Goal: Task Accomplishment & Management: Use online tool/utility

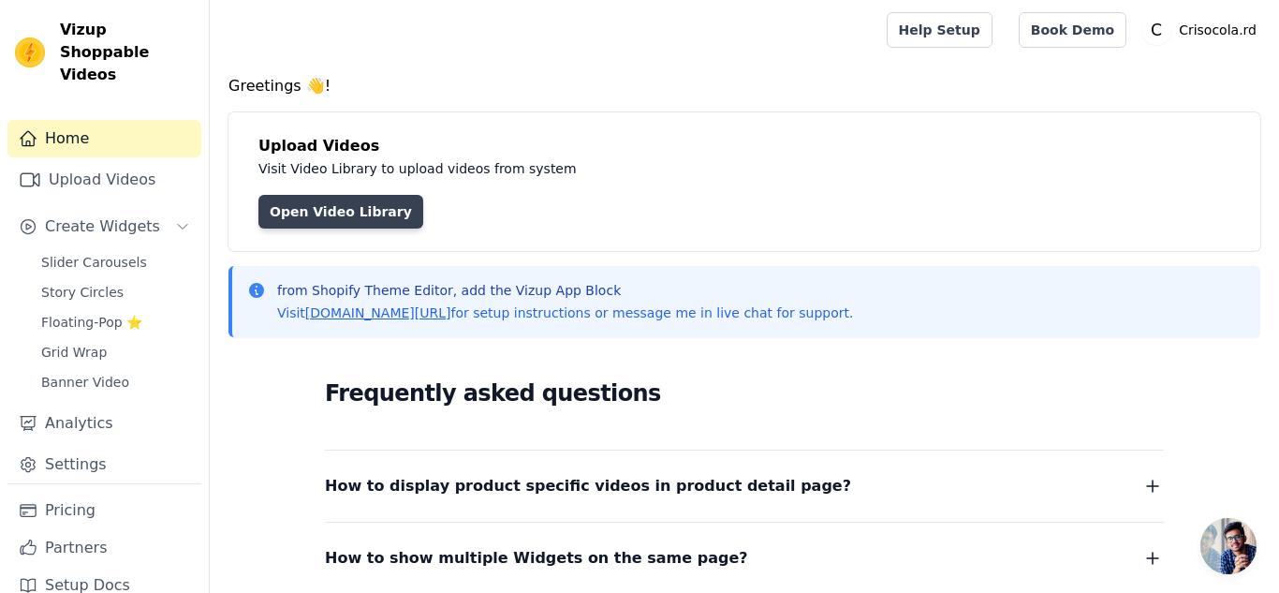
click at [380, 203] on link "Open Video Library" at bounding box center [340, 212] width 165 height 34
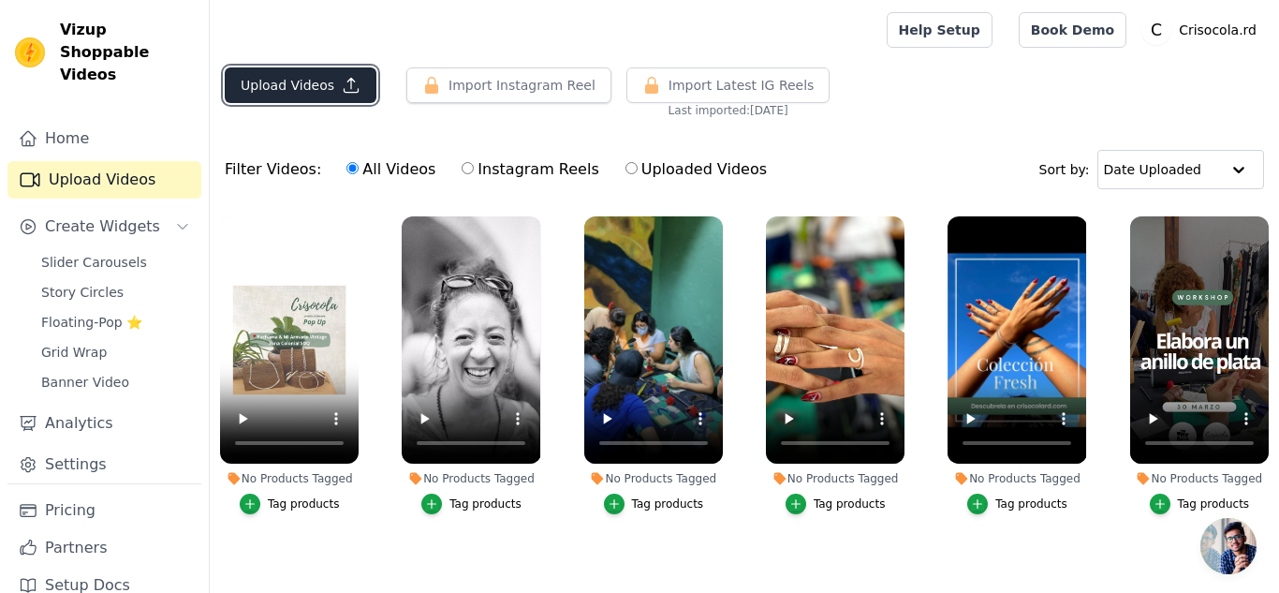
click at [342, 83] on icon "button" at bounding box center [351, 85] width 19 height 19
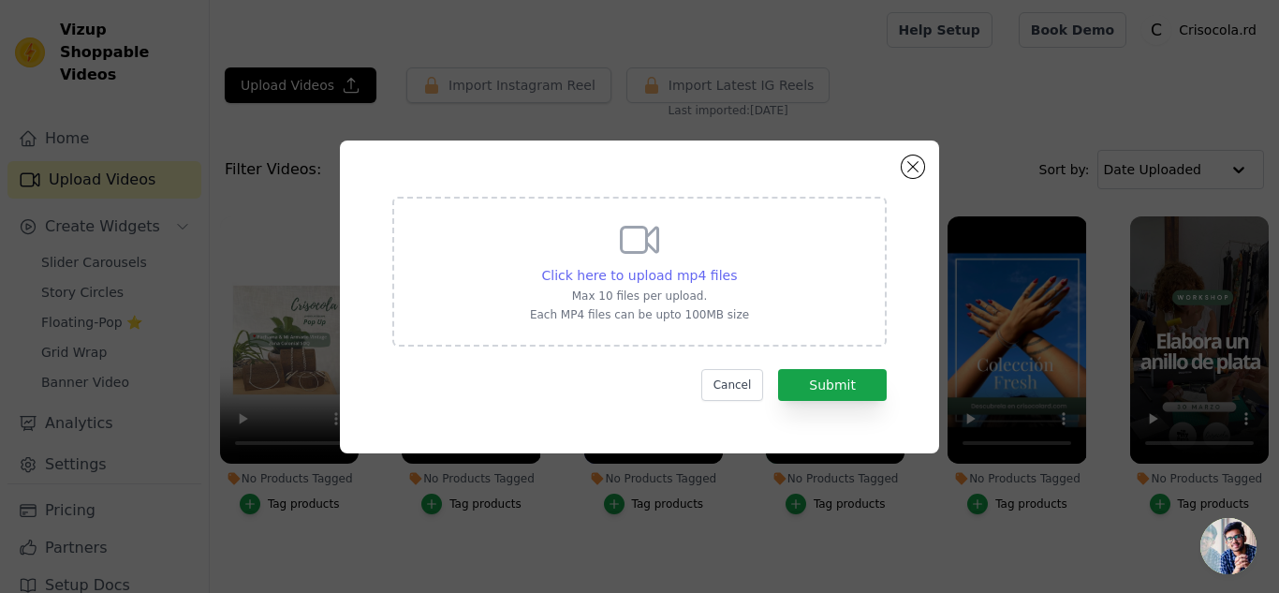
click at [716, 279] on span "Click here to upload mp4 files" at bounding box center [640, 275] width 196 height 15
click at [736, 266] on input "Click here to upload mp4 files Max 10 files per upload. Each MP4 files can be u…" at bounding box center [736, 265] width 1 height 1
type input "C:\fakepath\Reel.mp4"
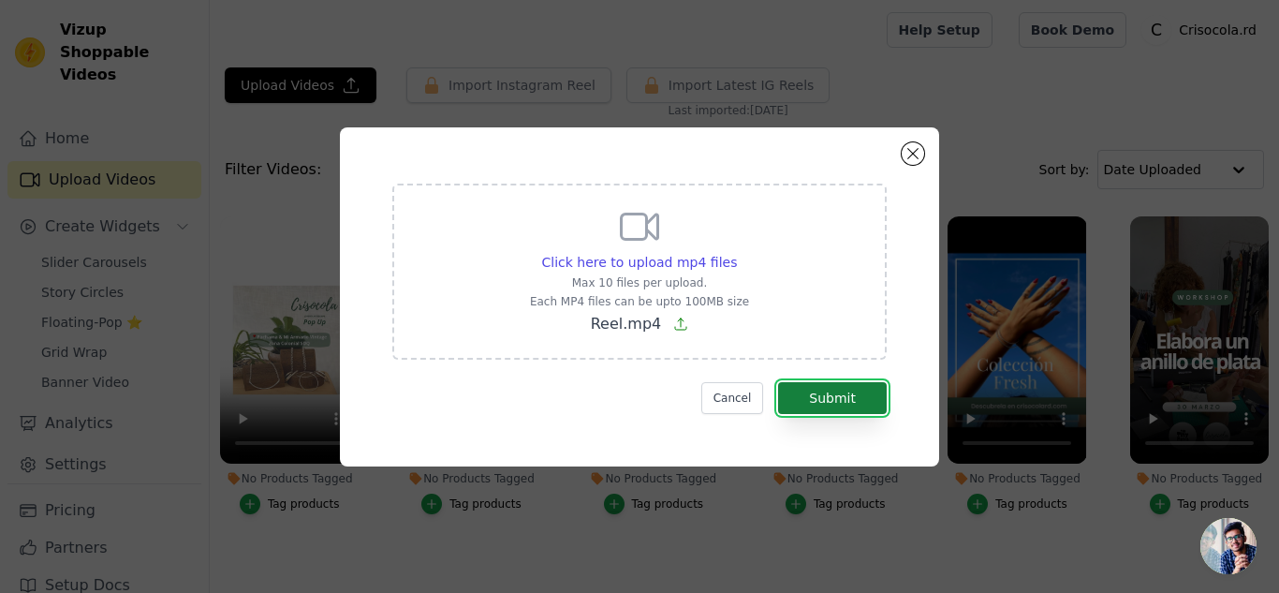
click at [853, 398] on button "Submit" at bounding box center [832, 398] width 109 height 32
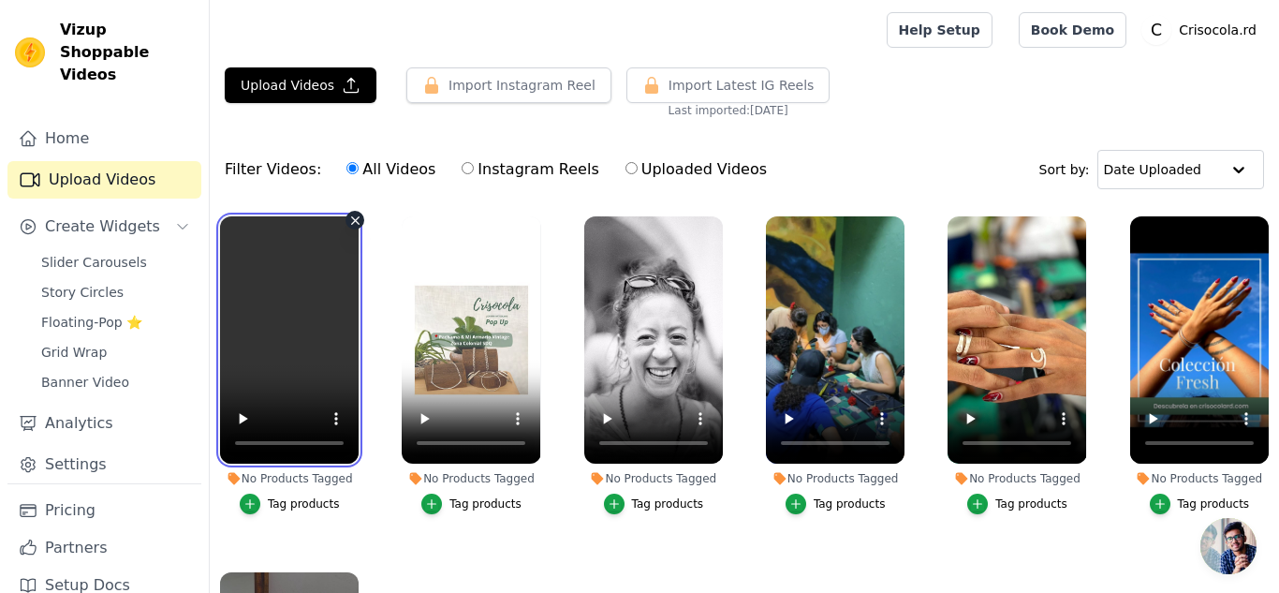
click at [275, 388] on video at bounding box center [289, 339] width 139 height 247
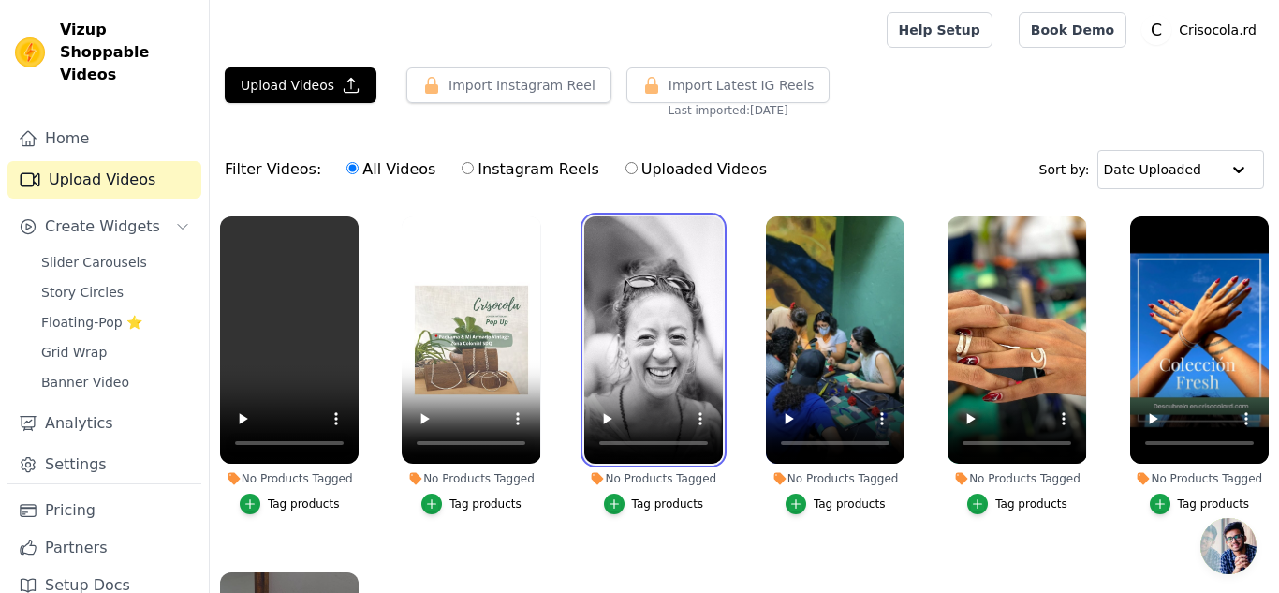
drag, startPoint x: 674, startPoint y: 342, endPoint x: 383, endPoint y: 343, distance: 291.3
click at [383, 343] on ul "No Products Tagged Tag products No Products Tagged Tag products No Products Tag…" at bounding box center [745, 472] width 1070 height 533
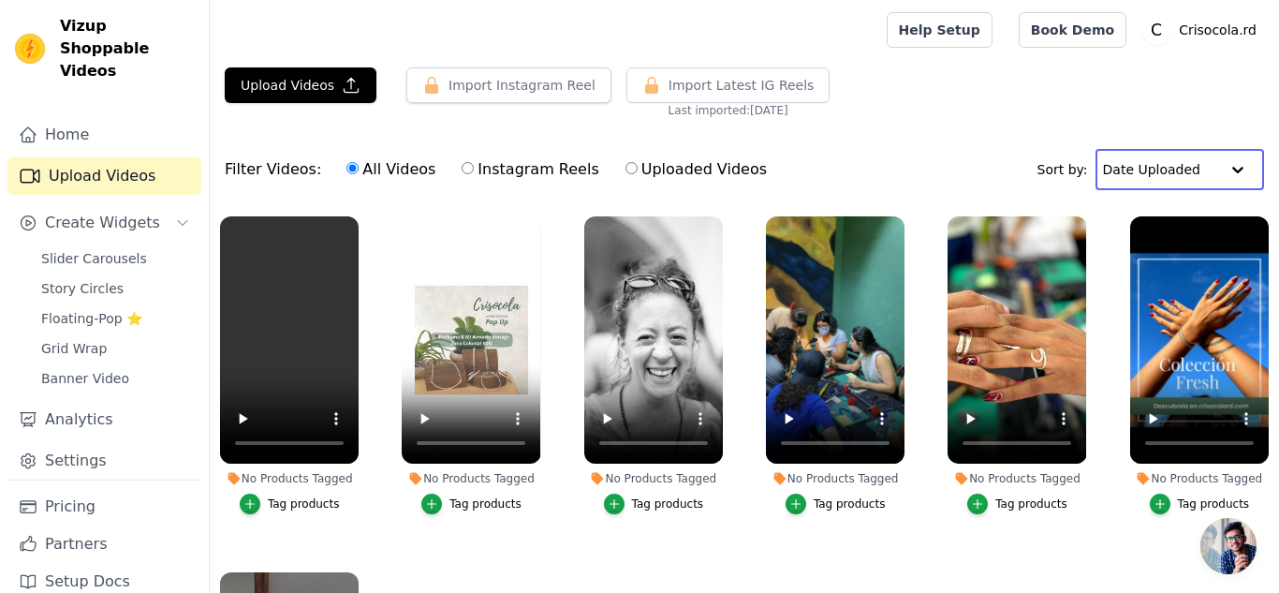
click at [1189, 170] on input "text" at bounding box center [1161, 169] width 116 height 37
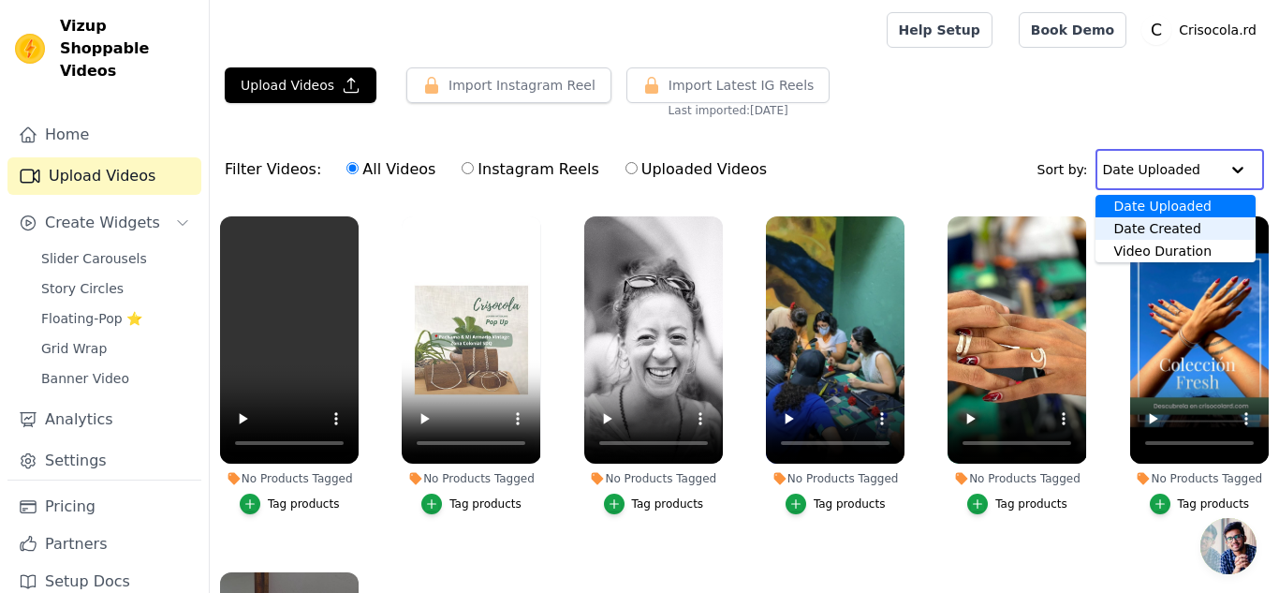
click at [1178, 232] on div "Date Created" at bounding box center [1176, 228] width 160 height 22
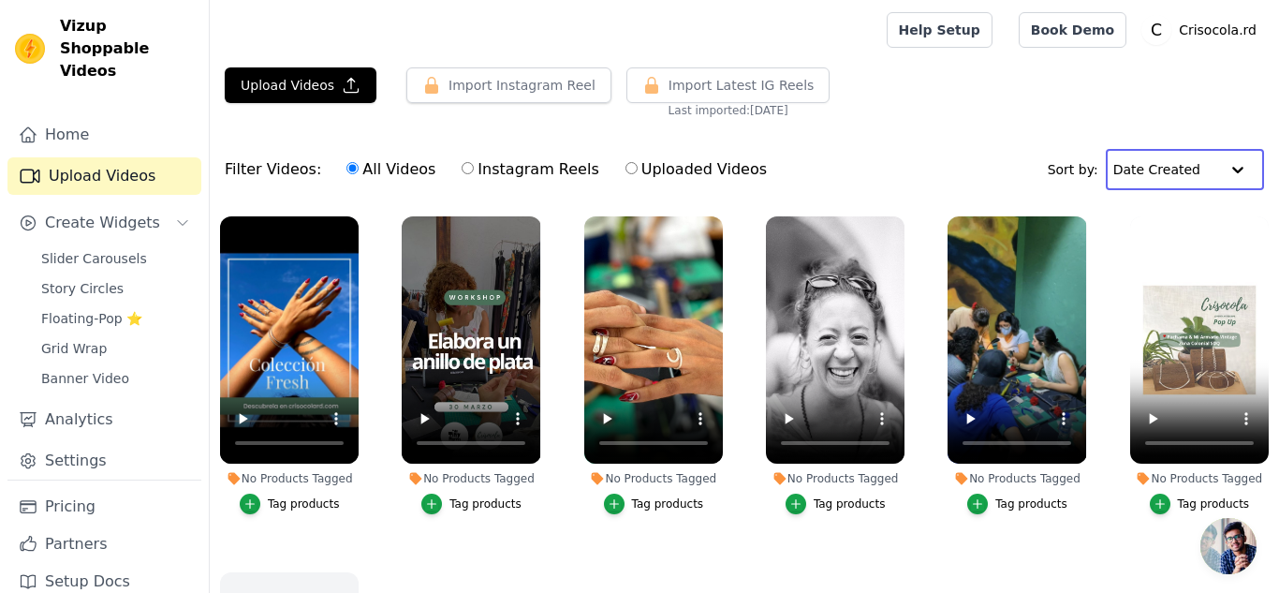
click at [1152, 167] on input "text" at bounding box center [1167, 169] width 106 height 37
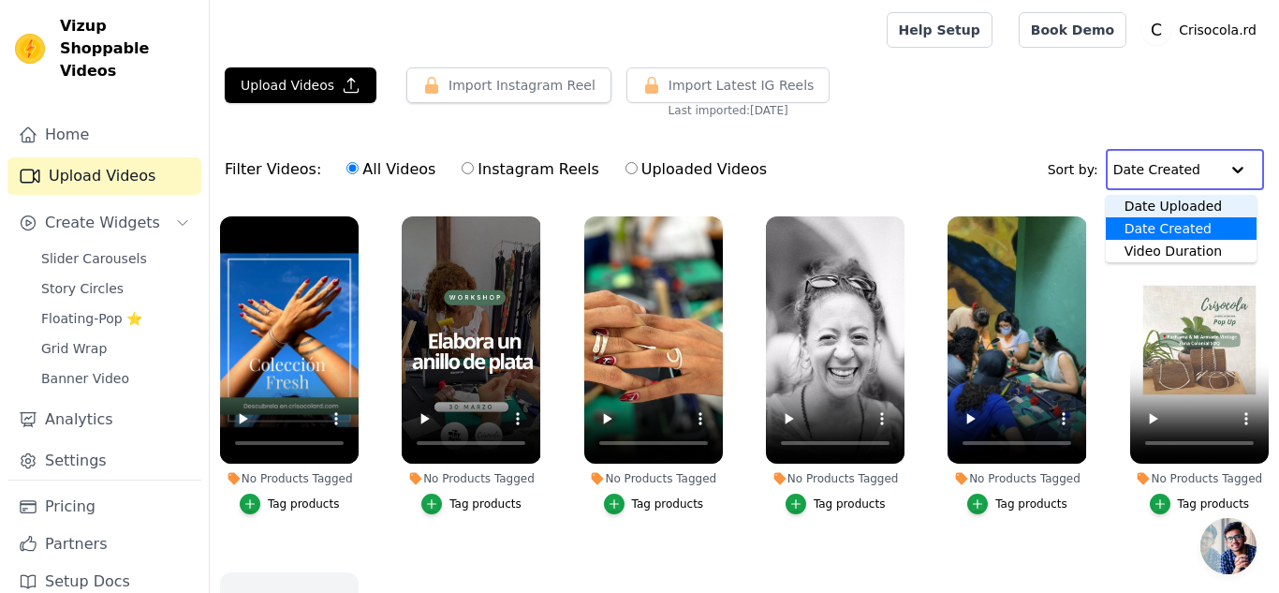
click at [1182, 209] on div "Date Uploaded" at bounding box center [1181, 206] width 151 height 22
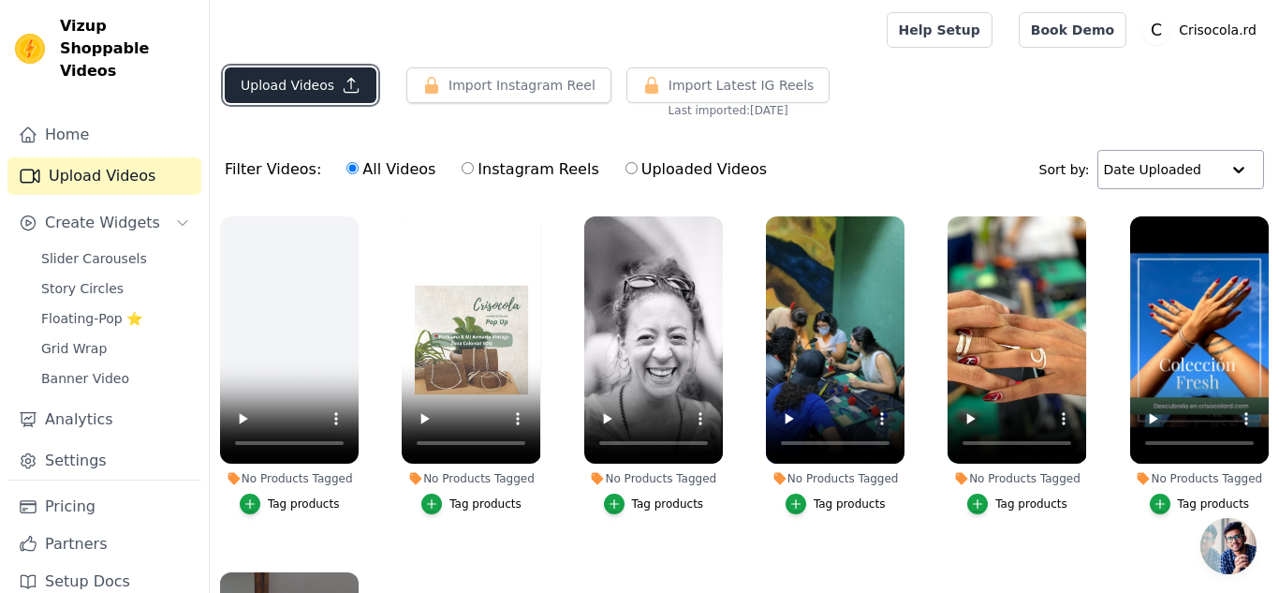
click at [317, 81] on button "Upload Videos" at bounding box center [301, 85] width 152 height 36
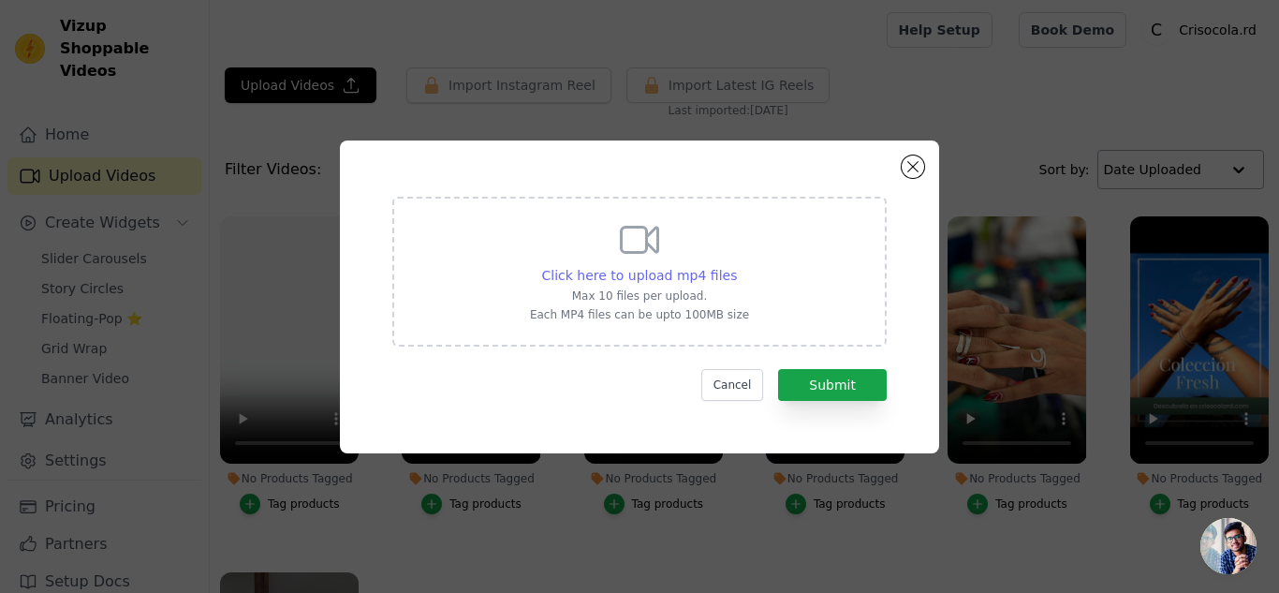
click at [693, 280] on span "Click here to upload mp4 files" at bounding box center [640, 275] width 196 height 15
click at [736, 266] on input "Click here to upload mp4 files Max 10 files per upload. Each MP4 files can be u…" at bounding box center [736, 265] width 1 height 1
click at [677, 277] on span "Click here to upload mp4 files" at bounding box center [640, 275] width 196 height 15
click at [736, 266] on input "Click here to upload mp4 files Max 10 files per upload. Each MP4 files can be u…" at bounding box center [736, 265] width 1 height 1
type input "C:\fakepath\web.mp4"
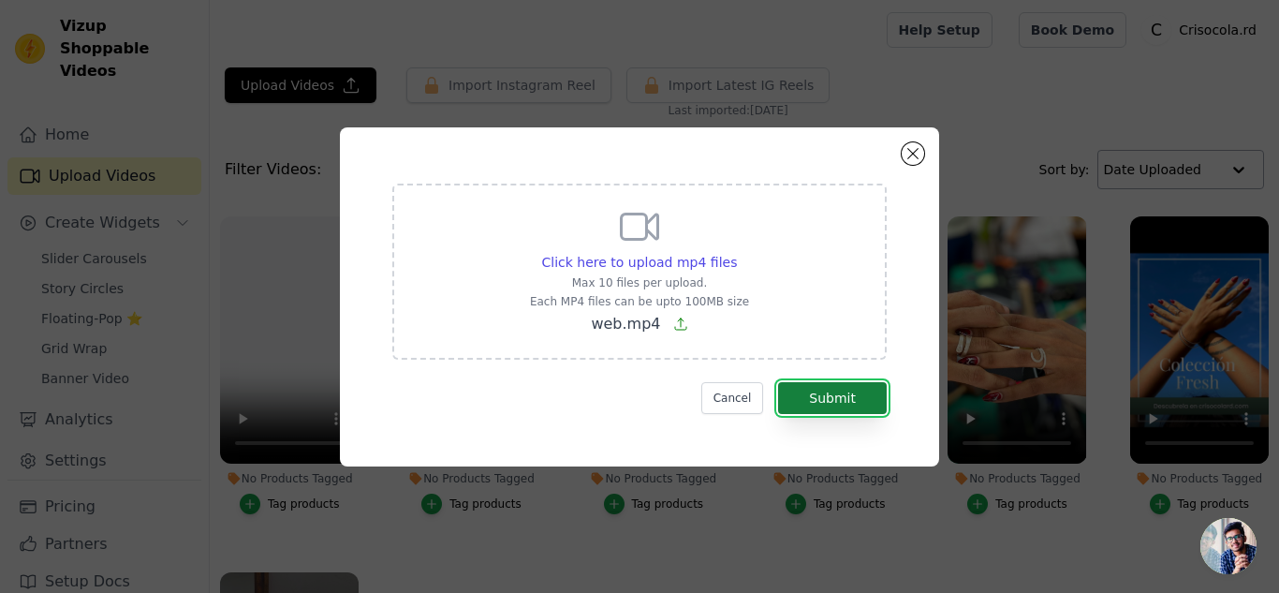
click at [831, 405] on button "Submit" at bounding box center [832, 398] width 109 height 32
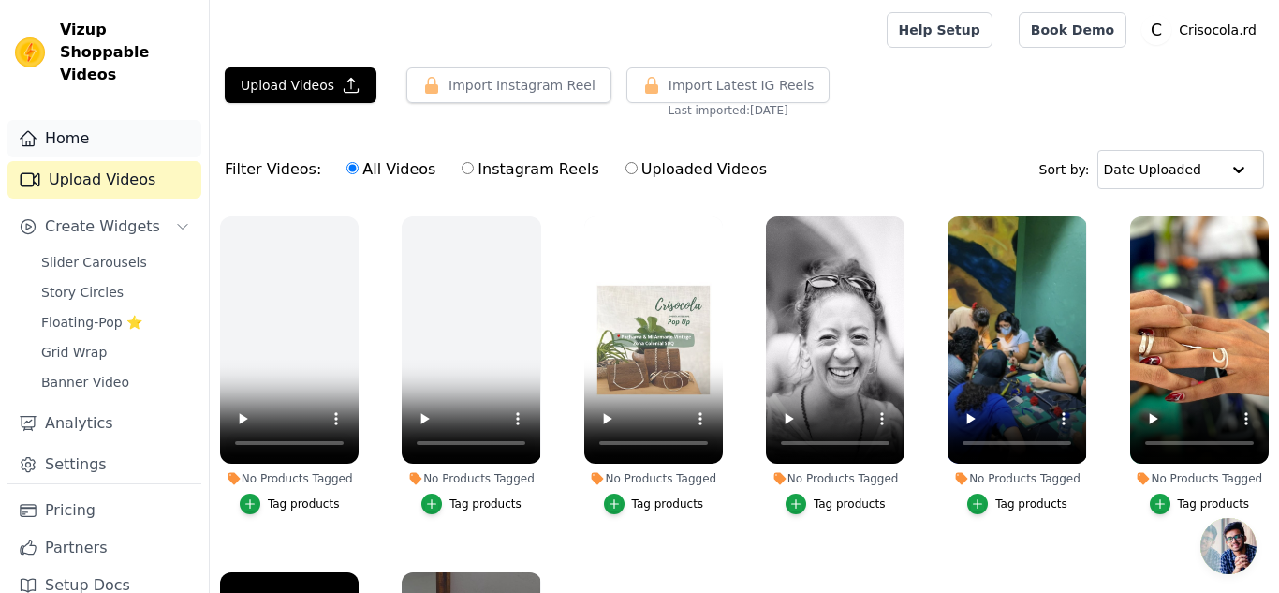
click at [86, 123] on link "Home" at bounding box center [104, 138] width 194 height 37
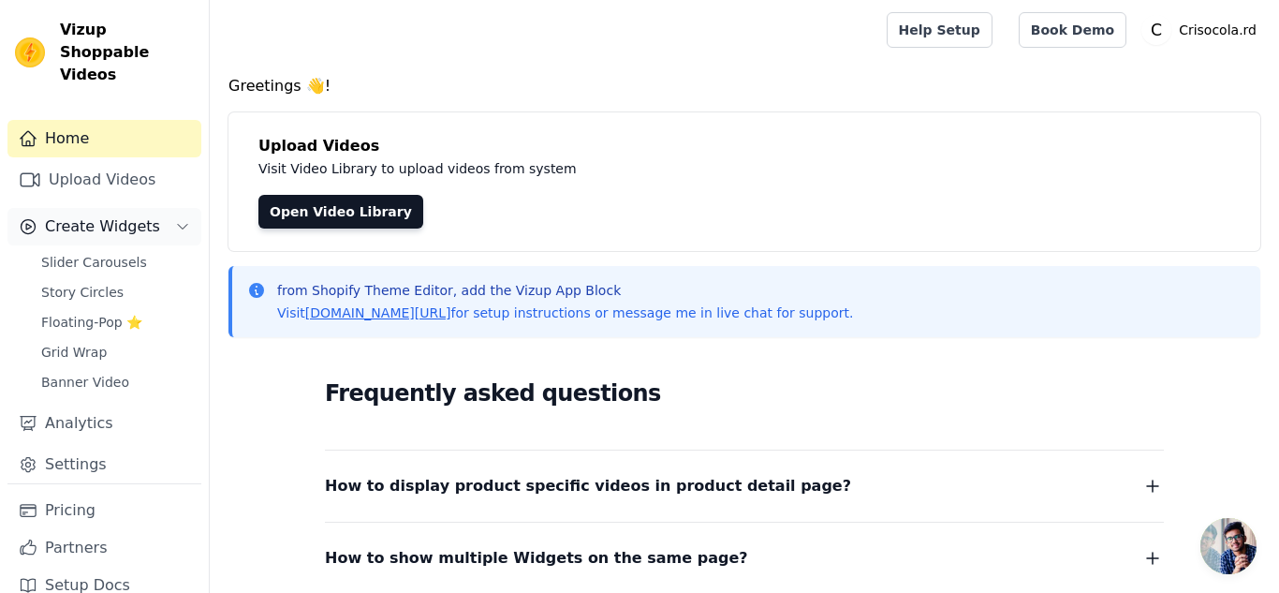
click at [131, 215] on span "Create Widgets" at bounding box center [102, 226] width 115 height 22
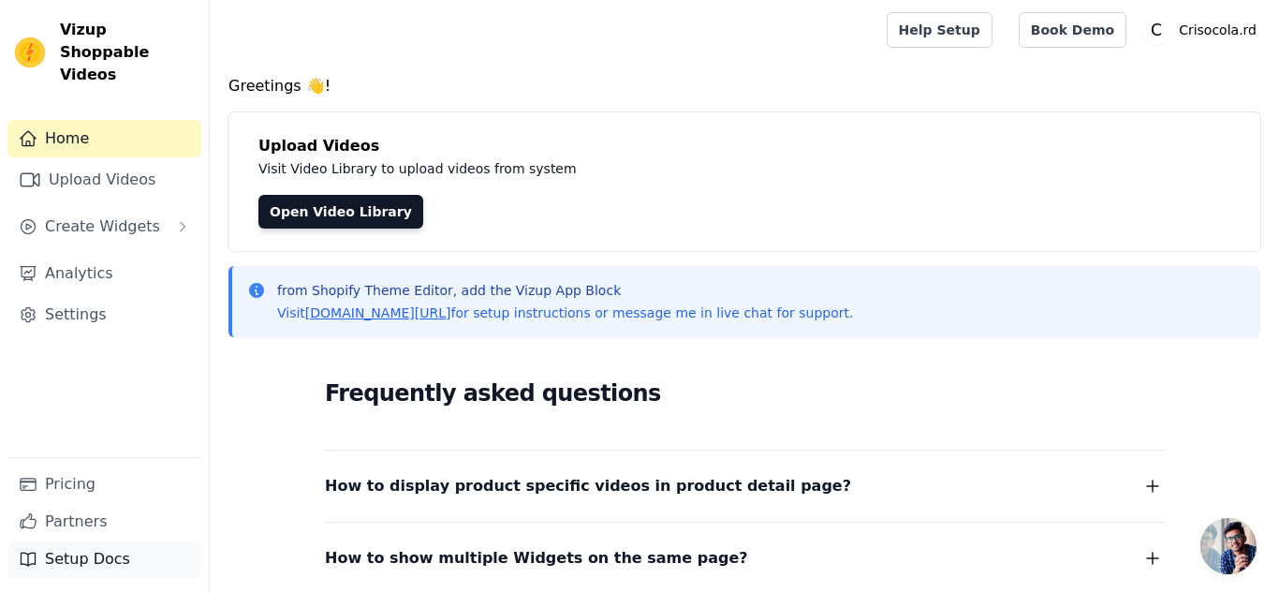
click at [104, 566] on link "Setup Docs" at bounding box center [104, 558] width 194 height 37
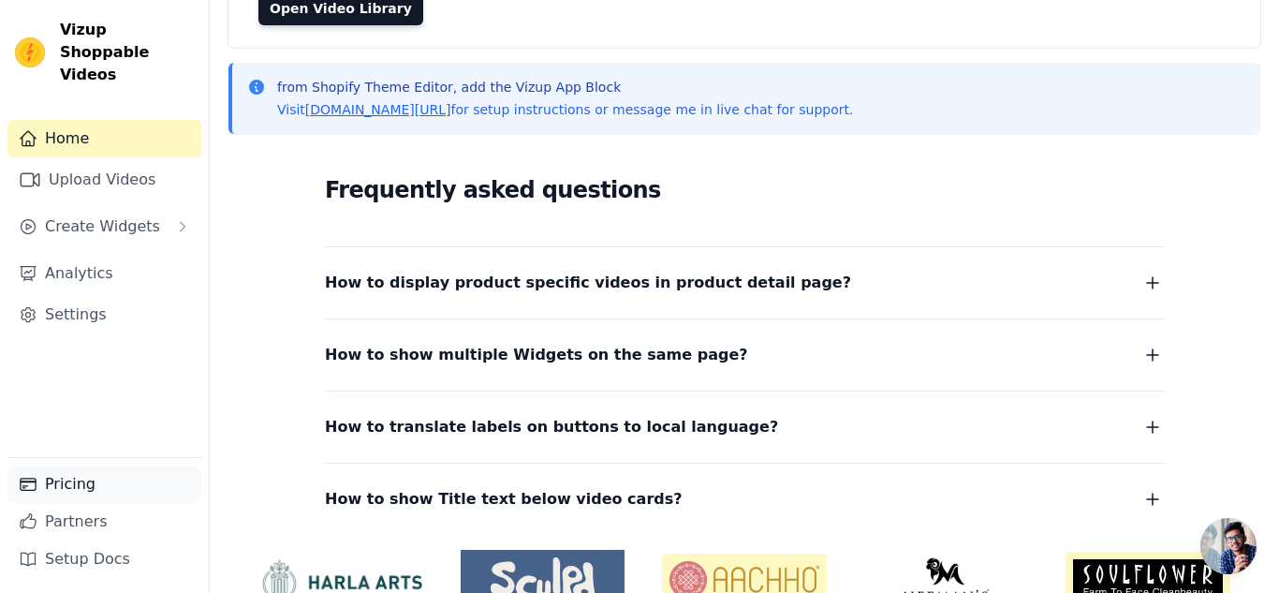
scroll to position [299, 0]
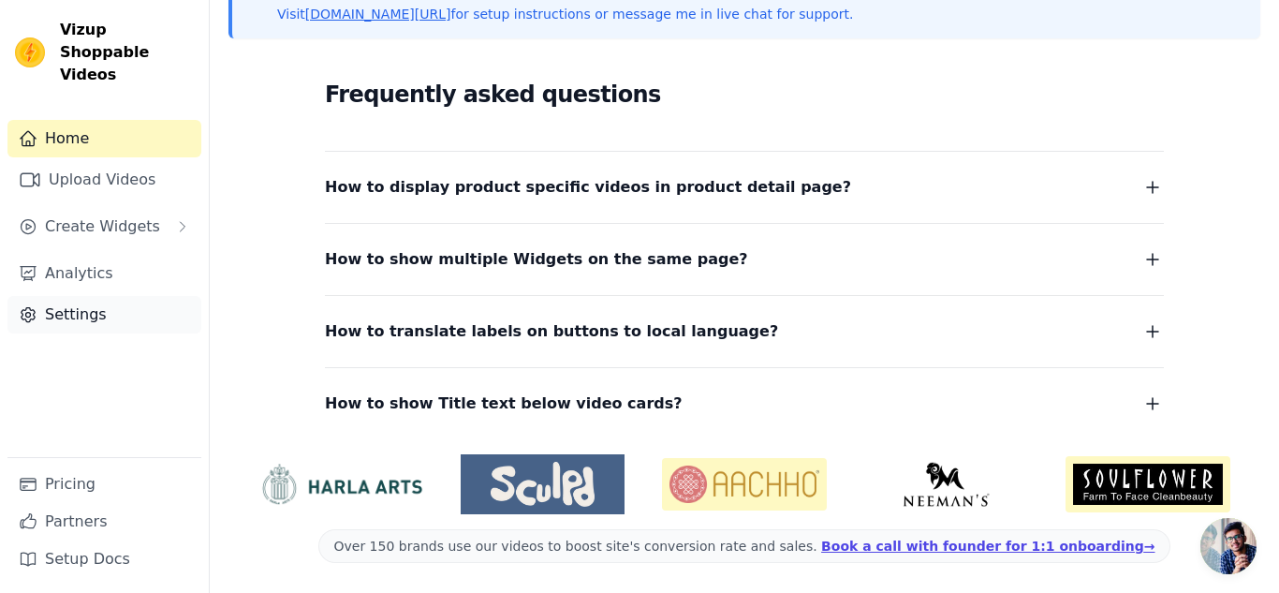
click at [112, 296] on link "Settings" at bounding box center [104, 314] width 194 height 37
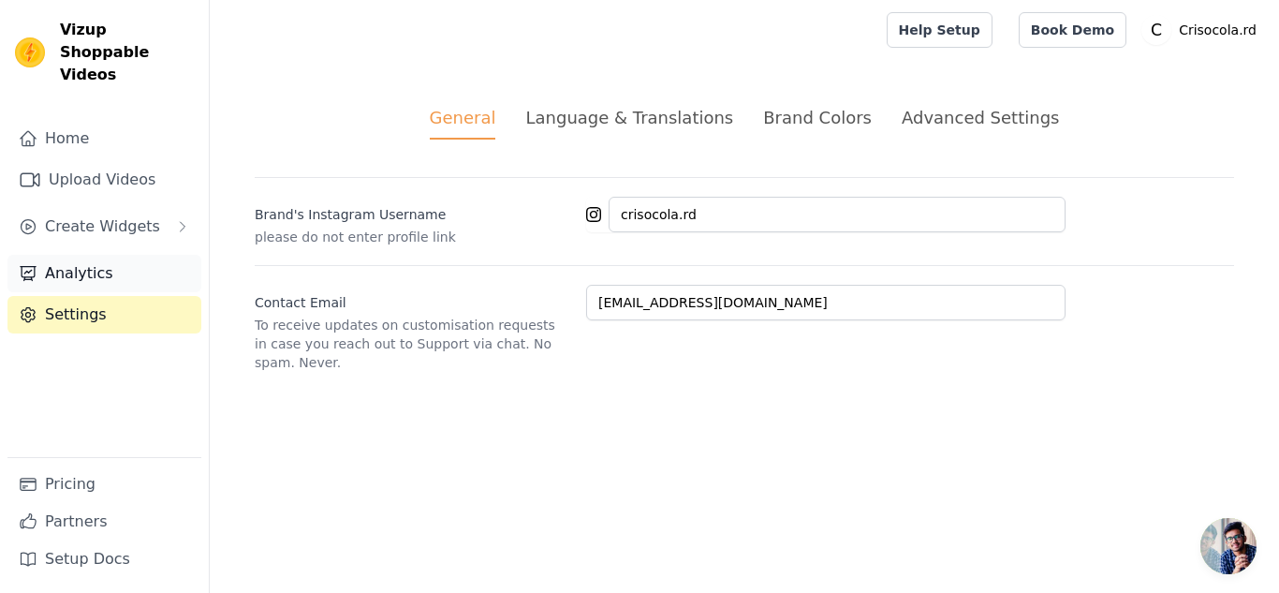
click at [109, 255] on link "Analytics" at bounding box center [104, 273] width 194 height 37
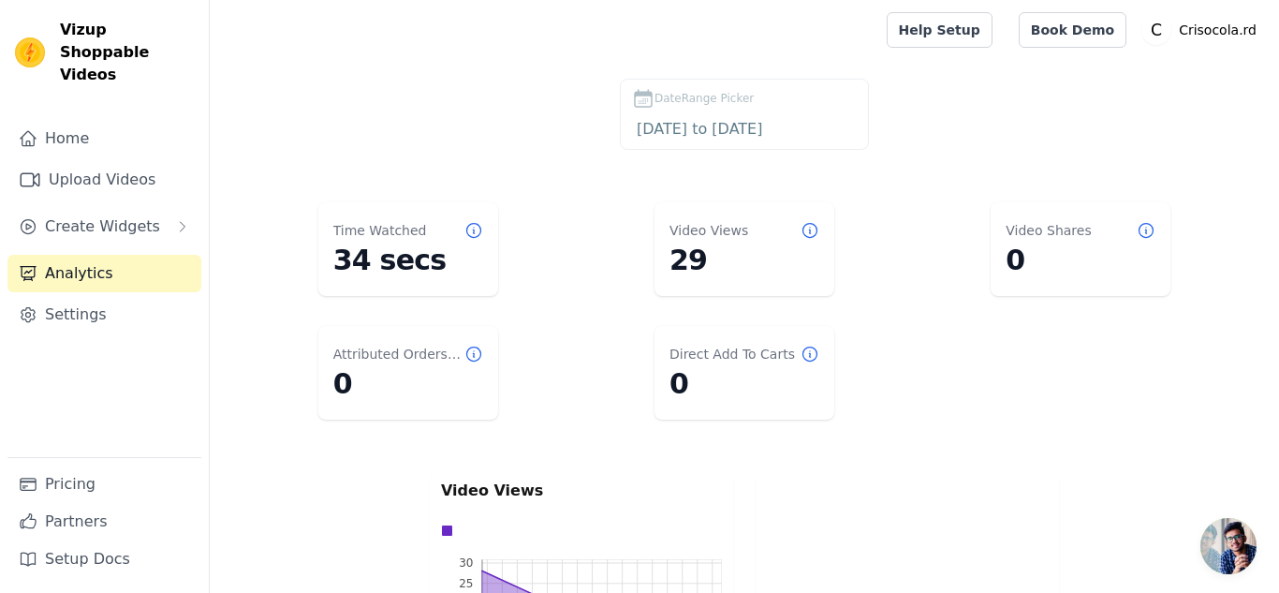
click at [780, 108] on div "DateRange Picker" at bounding box center [744, 98] width 225 height 22
click at [809, 105] on div "DateRange Picker" at bounding box center [744, 98] width 225 height 22
click at [141, 215] on span "Create Widgets" at bounding box center [102, 226] width 115 height 22
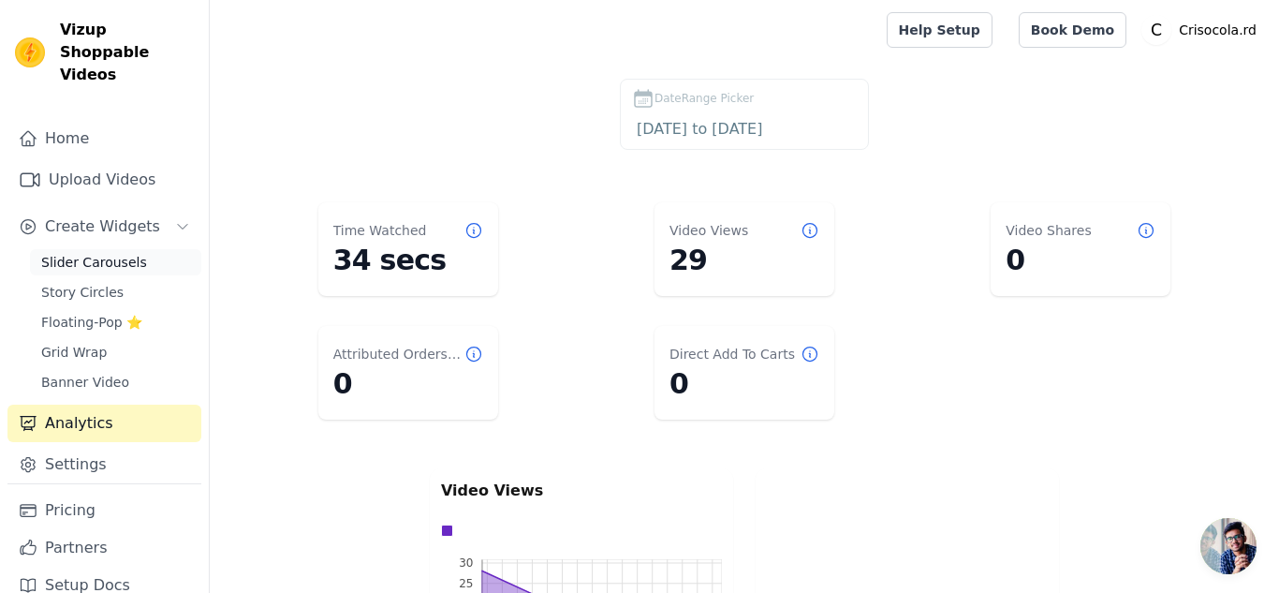
click at [106, 253] on span "Slider Carousels" at bounding box center [94, 262] width 106 height 19
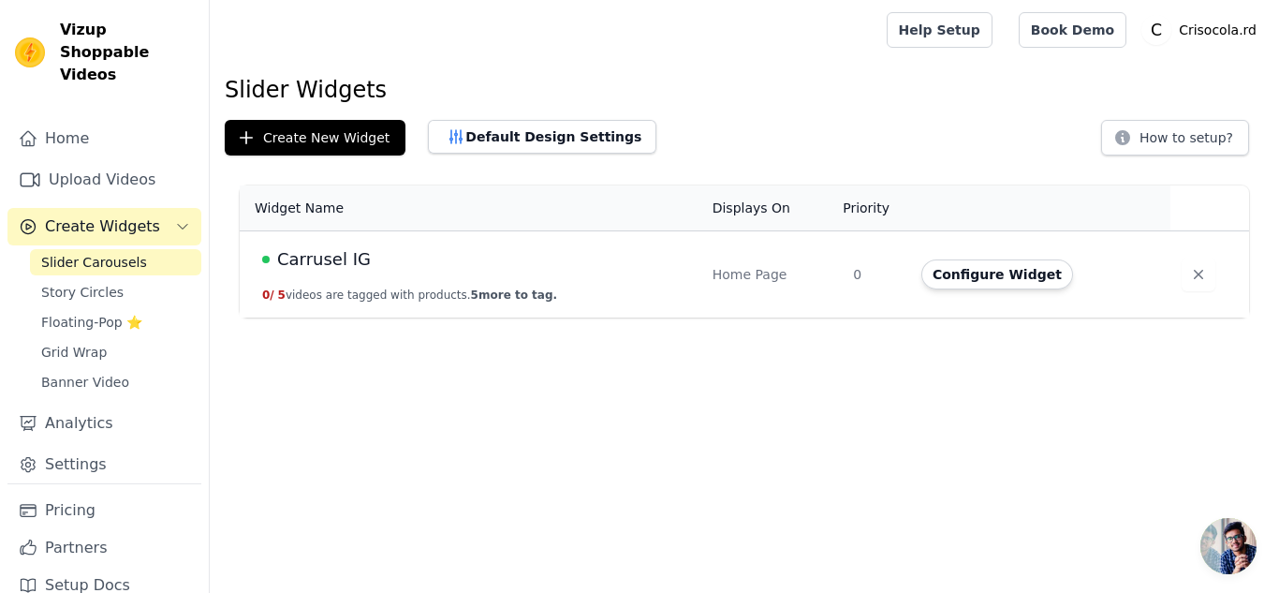
click at [331, 258] on span "Carrusel IG" at bounding box center [324, 259] width 94 height 26
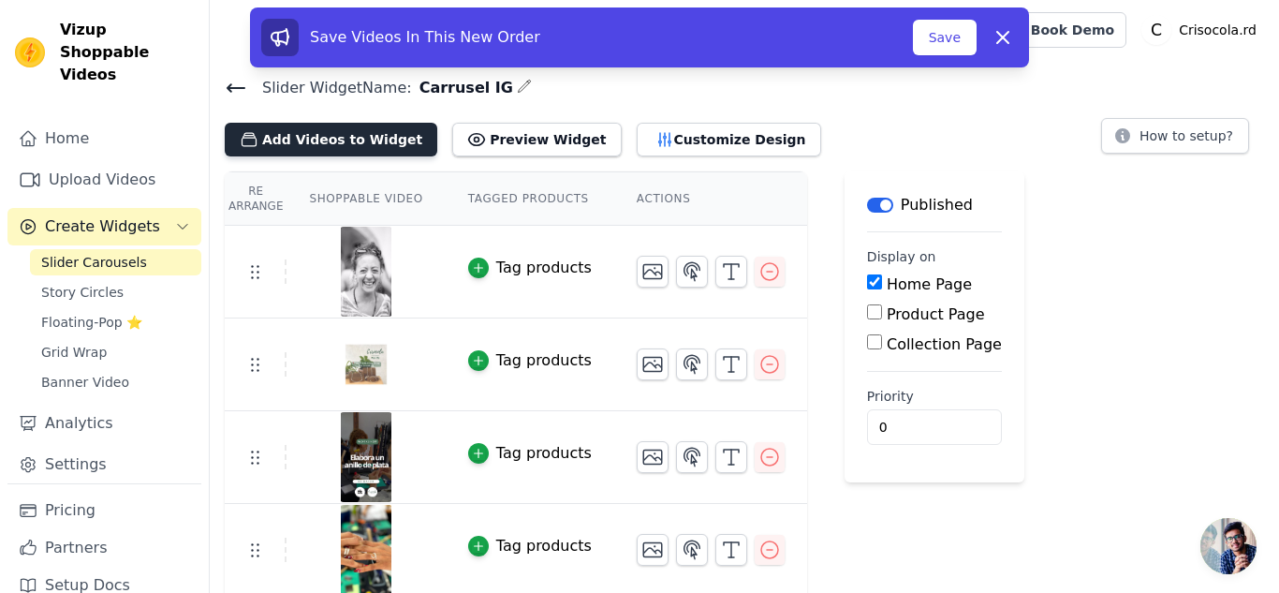
click at [338, 143] on button "Add Videos to Widget" at bounding box center [331, 140] width 213 height 34
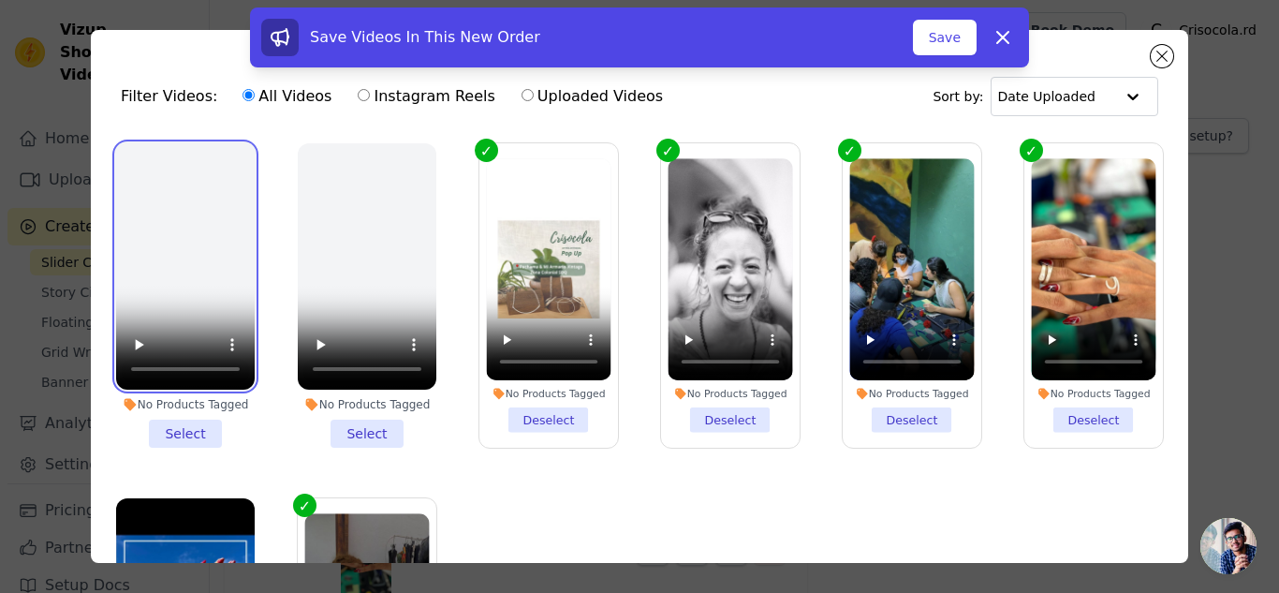
click at [193, 304] on video at bounding box center [185, 266] width 139 height 246
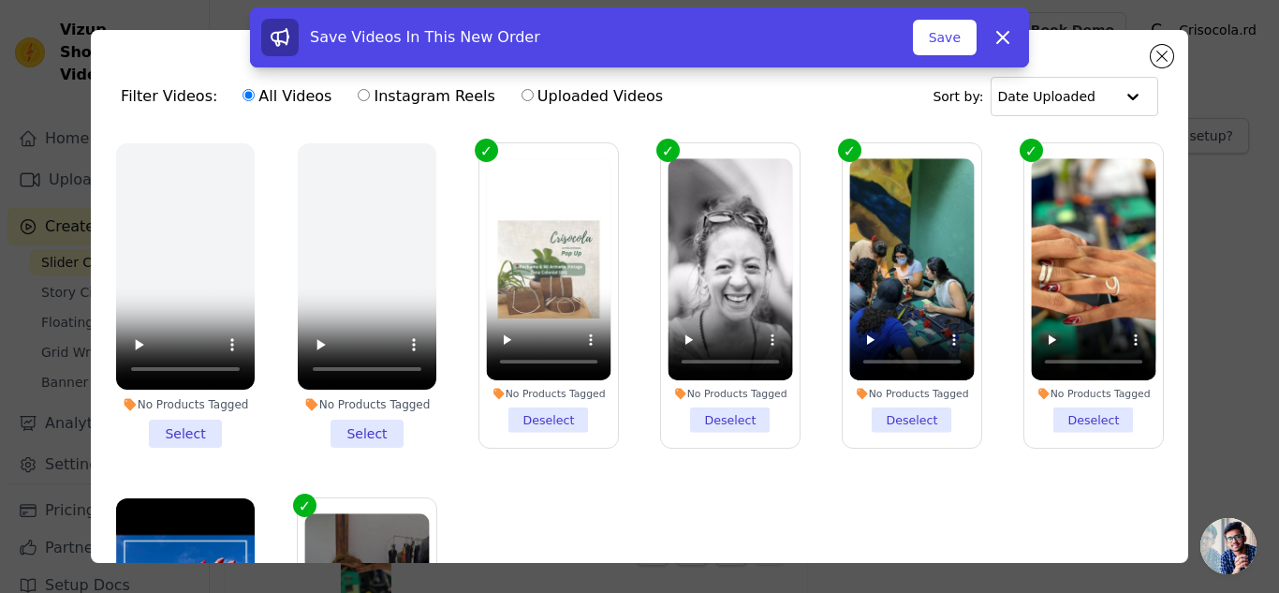
click at [191, 444] on li "No Products Tagged Select" at bounding box center [185, 295] width 139 height 304
click at [0, 0] on input "No Products Tagged Select" at bounding box center [0, 0] width 0 height 0
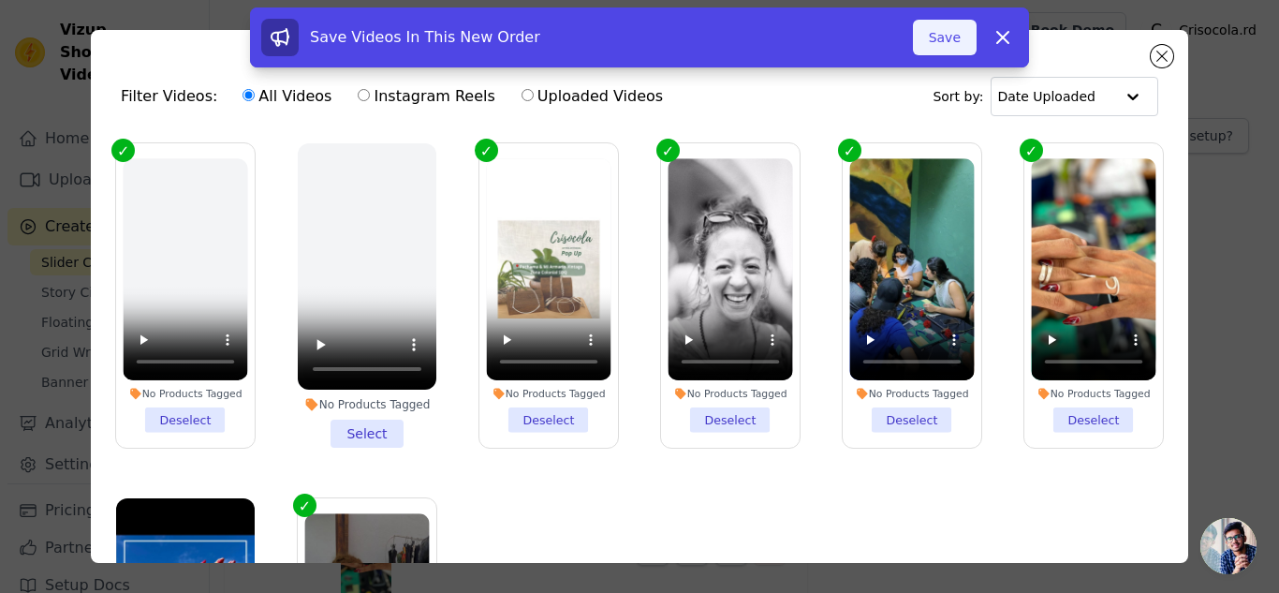
click at [956, 40] on button "Save" at bounding box center [945, 38] width 64 height 36
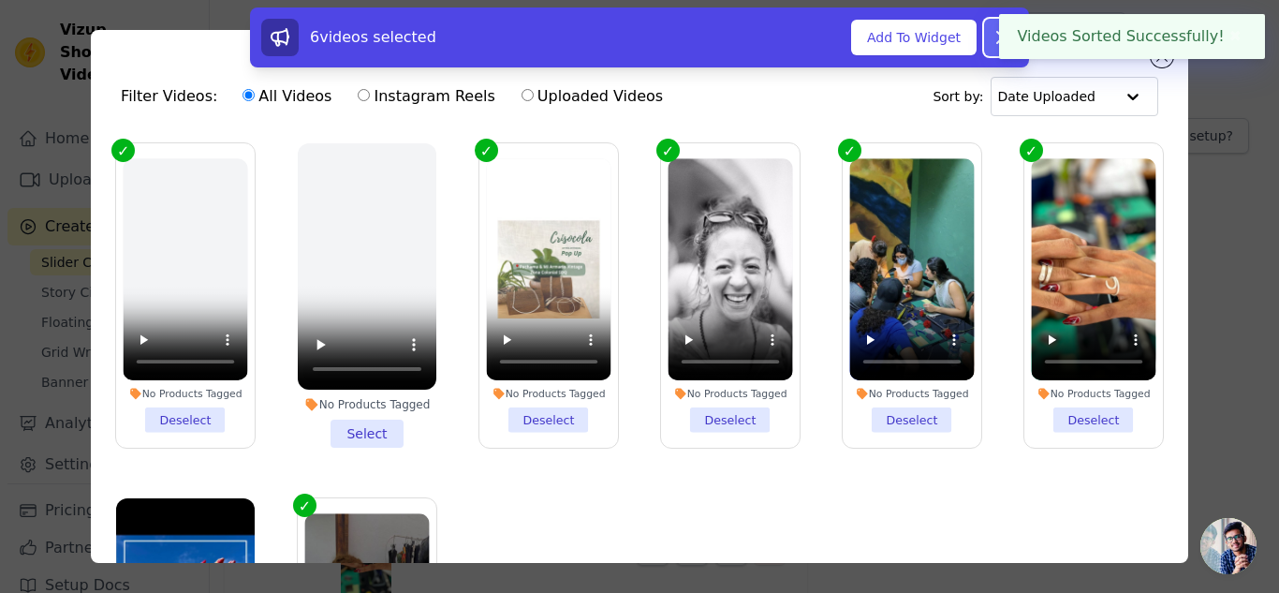
click at [1001, 38] on icon at bounding box center [1002, 37] width 11 height 11
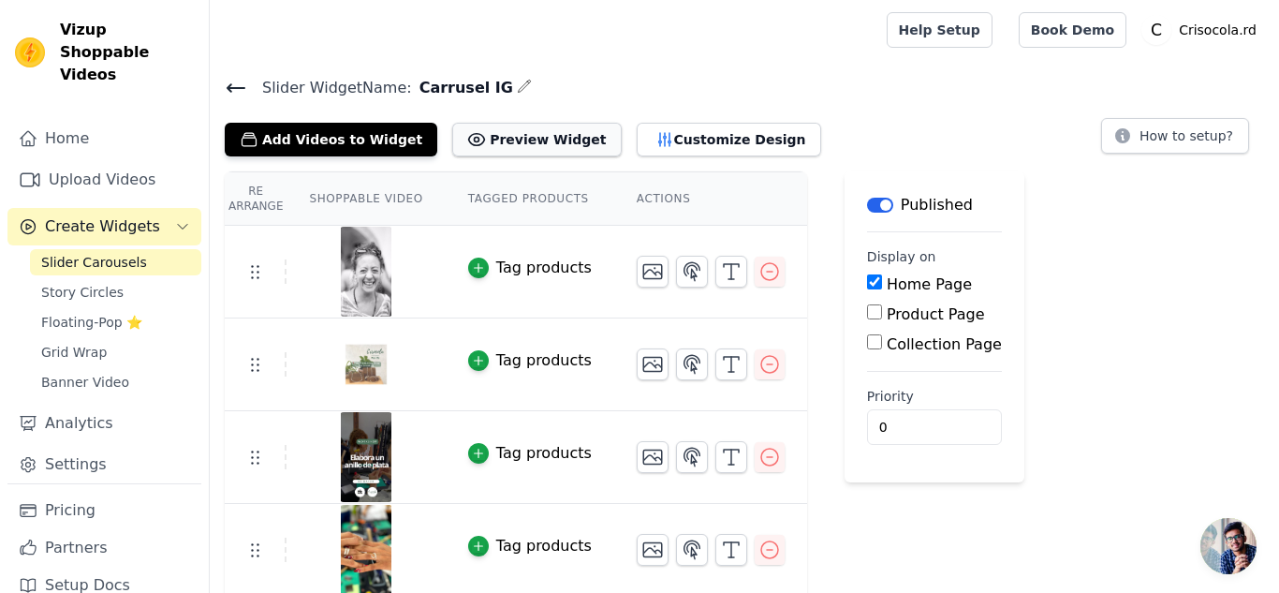
click at [471, 134] on button "Preview Widget" at bounding box center [536, 140] width 169 height 34
click at [374, 140] on button "Add Videos to Widget" at bounding box center [331, 140] width 213 height 34
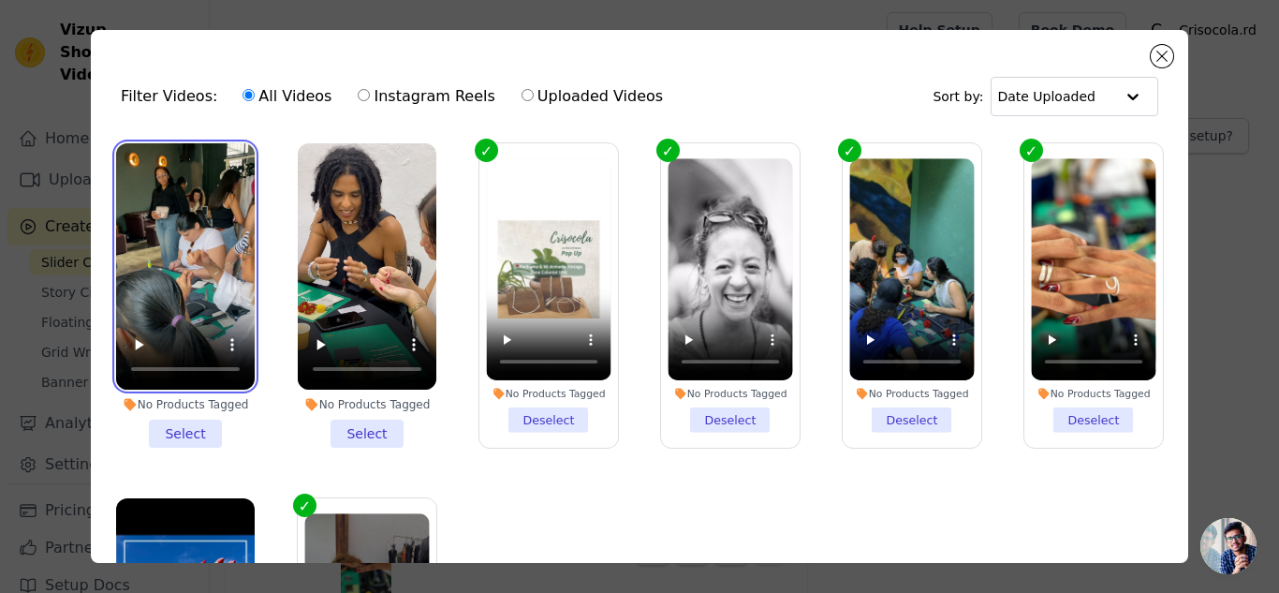
click at [161, 310] on video at bounding box center [185, 266] width 139 height 246
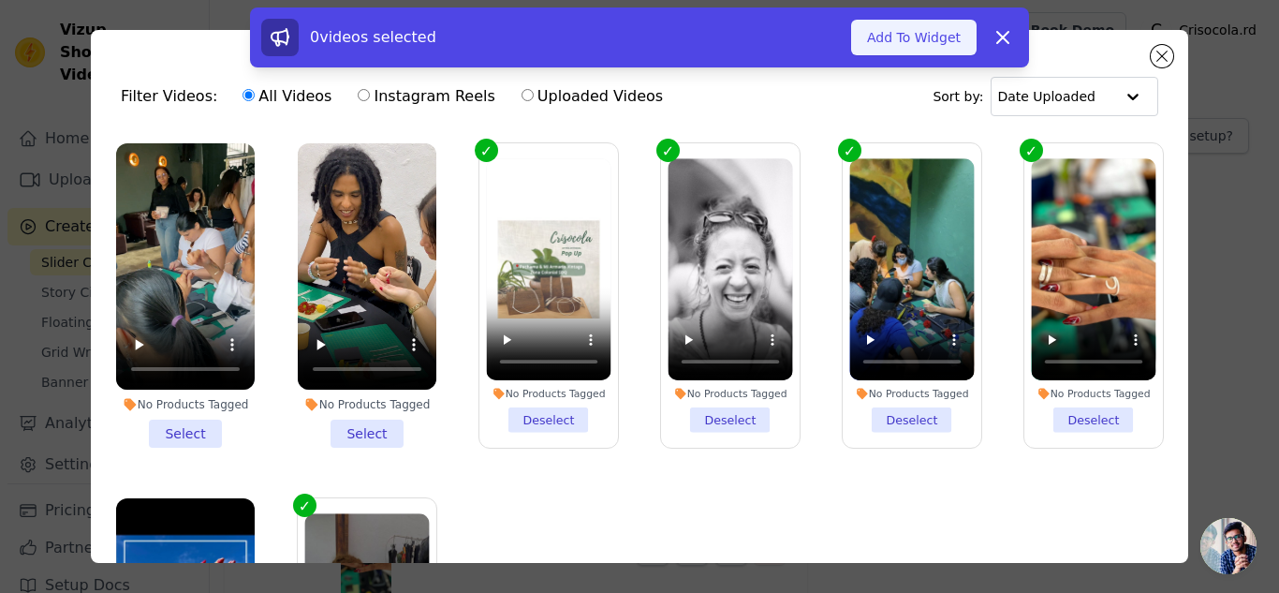
click at [938, 37] on button "Add To Widget" at bounding box center [914, 38] width 126 height 36
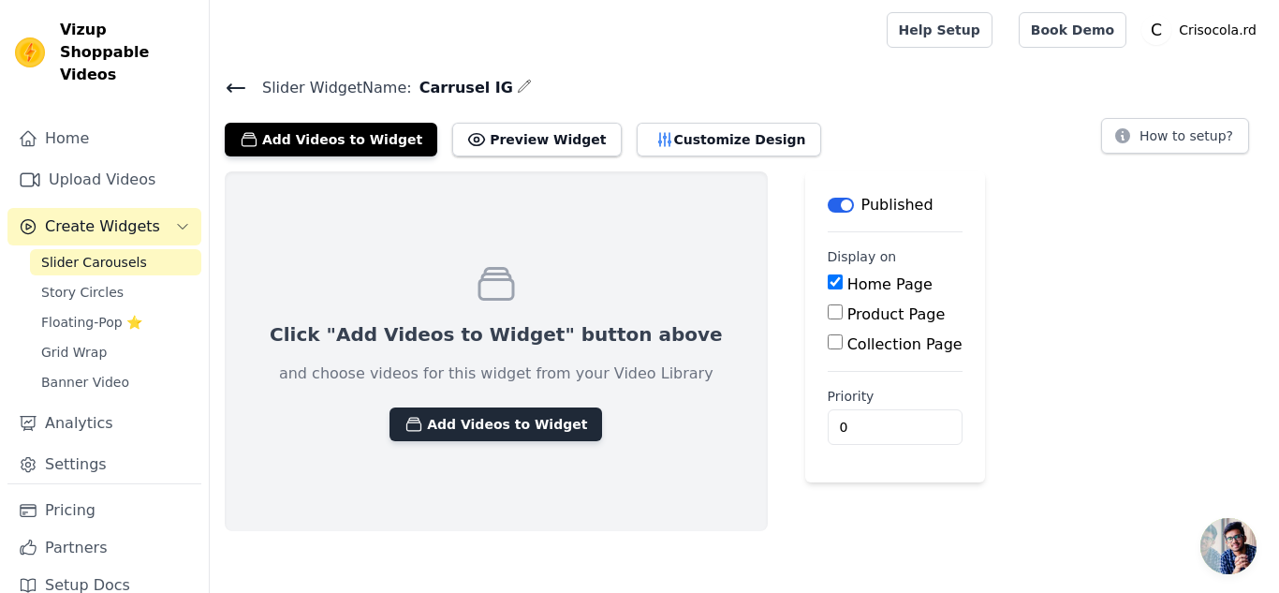
click at [488, 434] on button "Add Videos to Widget" at bounding box center [496, 424] width 213 height 34
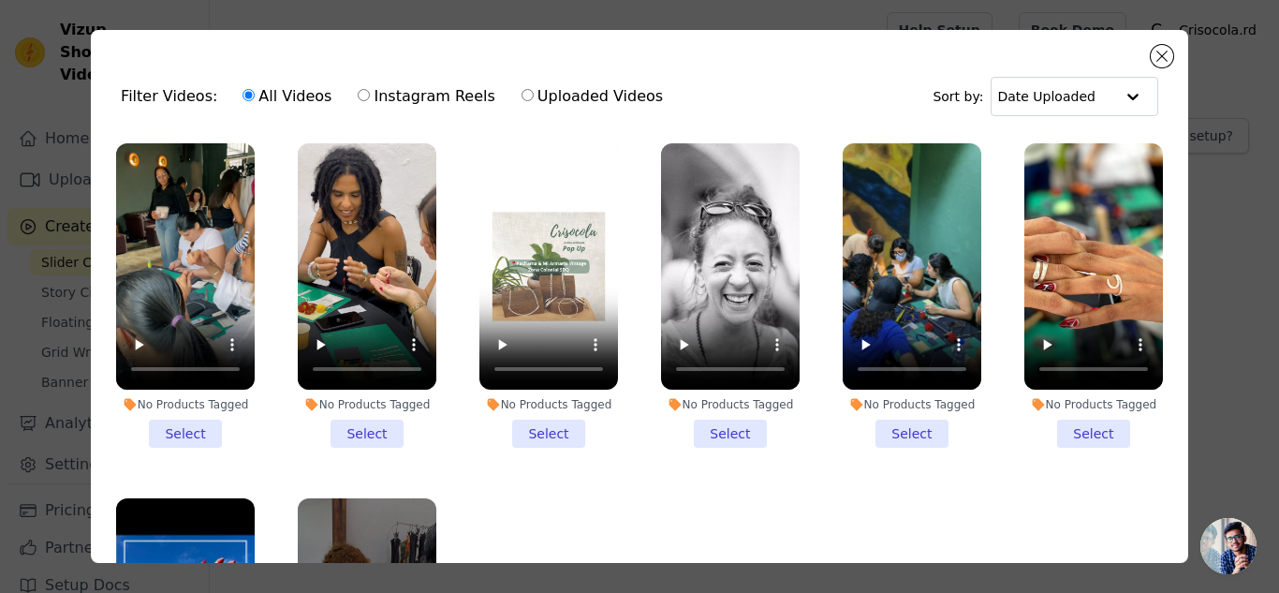
click at [204, 434] on li "No Products Tagged Select" at bounding box center [185, 295] width 139 height 304
click at [0, 0] on input "No Products Tagged Select" at bounding box center [0, 0] width 0 height 0
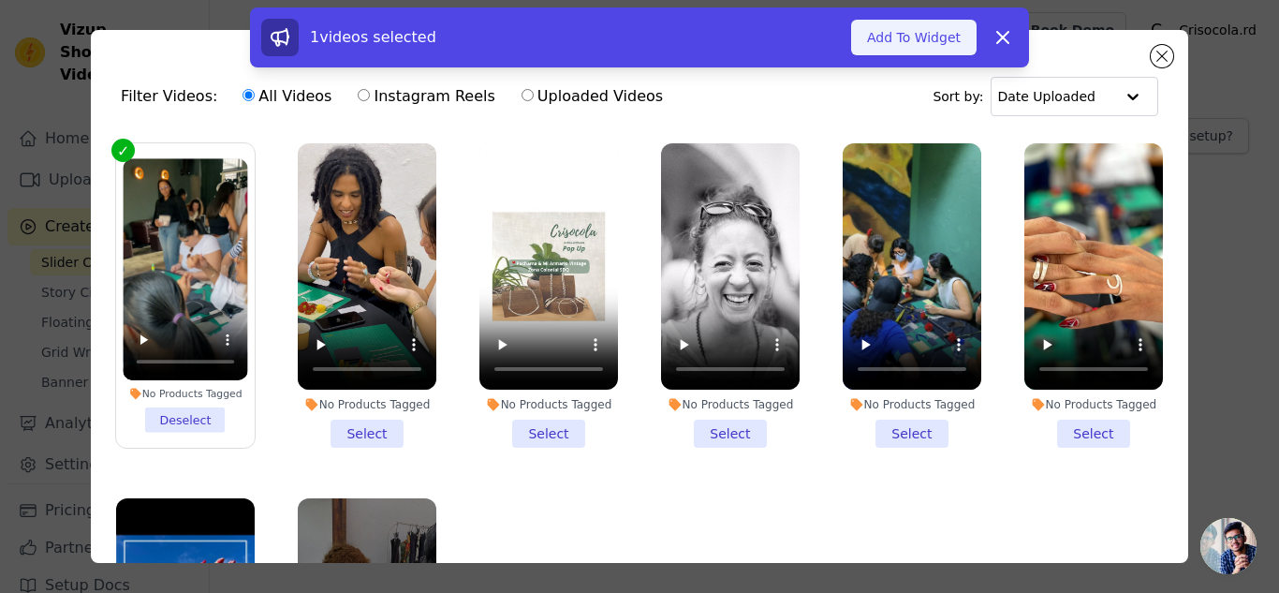
click at [899, 40] on button "Add To Widget" at bounding box center [914, 38] width 126 height 36
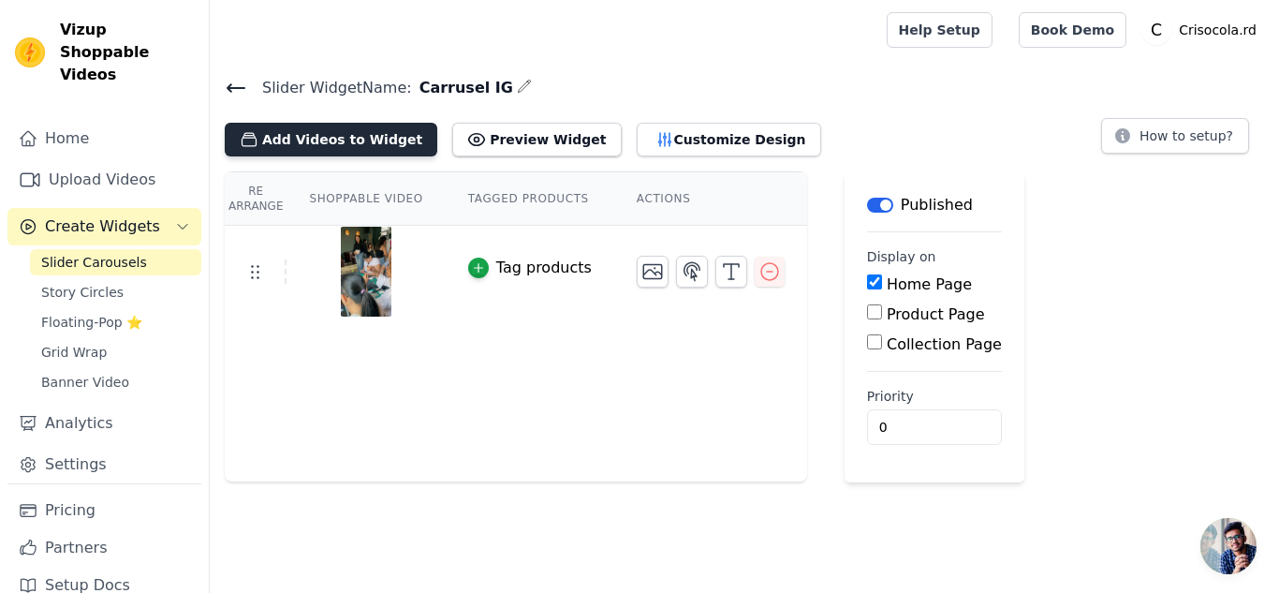
click at [332, 131] on button "Add Videos to Widget" at bounding box center [331, 140] width 213 height 34
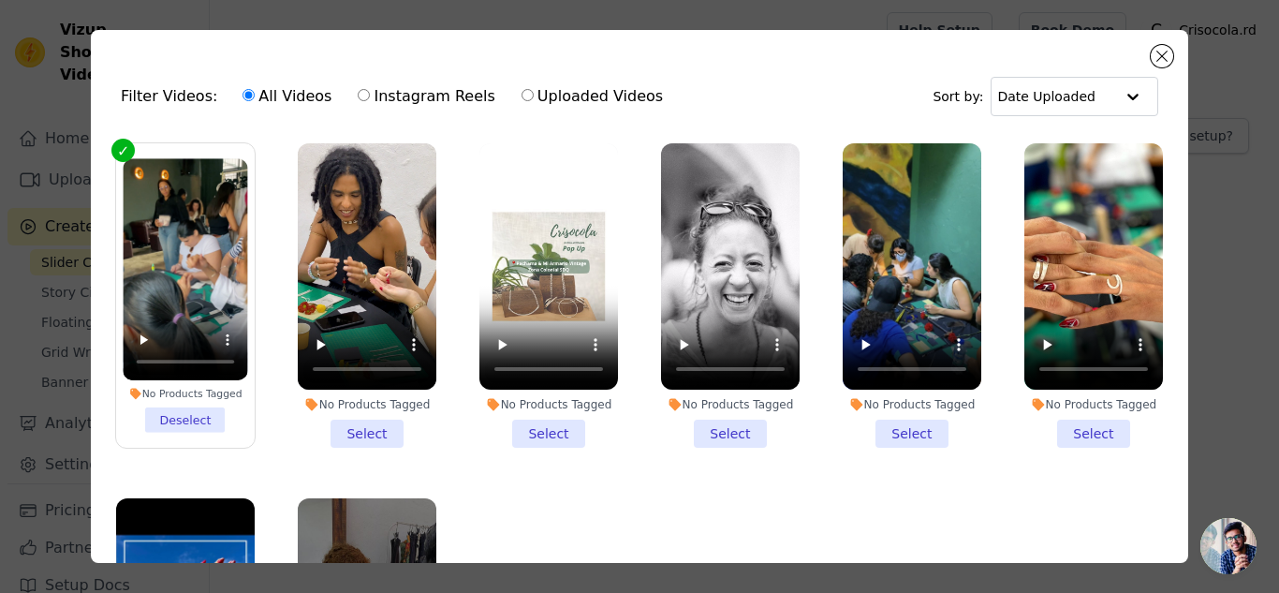
click at [734, 435] on li "No Products Tagged Select" at bounding box center [730, 295] width 139 height 304
click at [0, 0] on input "No Products Tagged Select" at bounding box center [0, 0] width 0 height 0
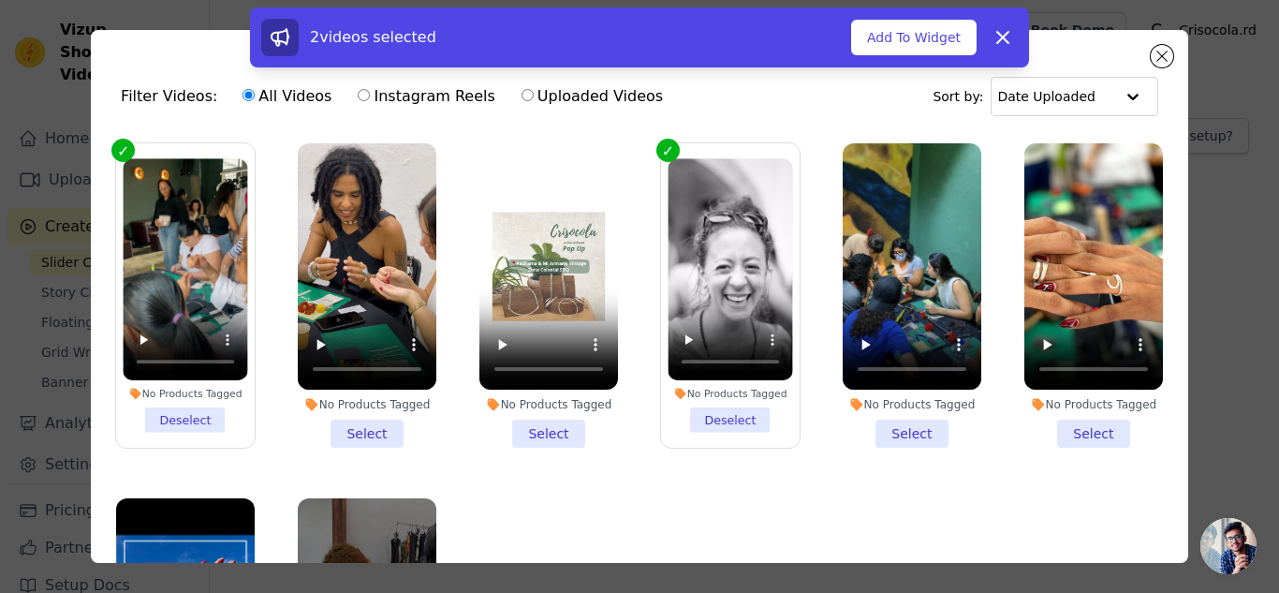
click at [369, 433] on li "No Products Tagged Select" at bounding box center [367, 295] width 139 height 304
click at [0, 0] on input "No Products Tagged Select" at bounding box center [0, 0] width 0 height 0
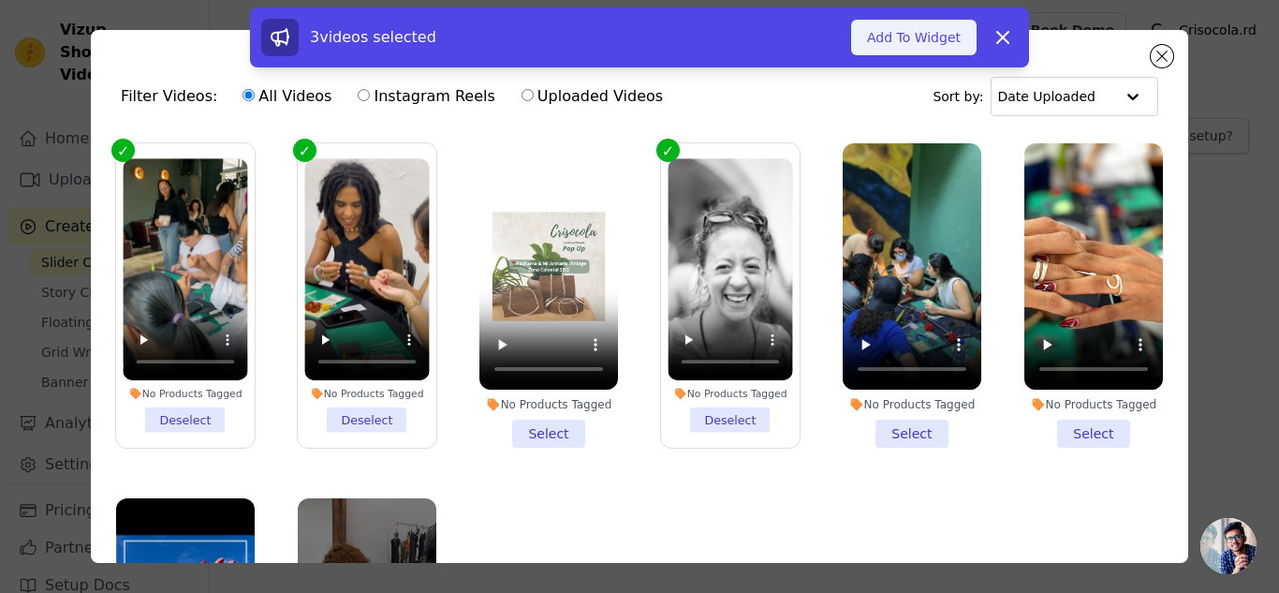
click at [921, 49] on button "Add To Widget" at bounding box center [914, 38] width 126 height 36
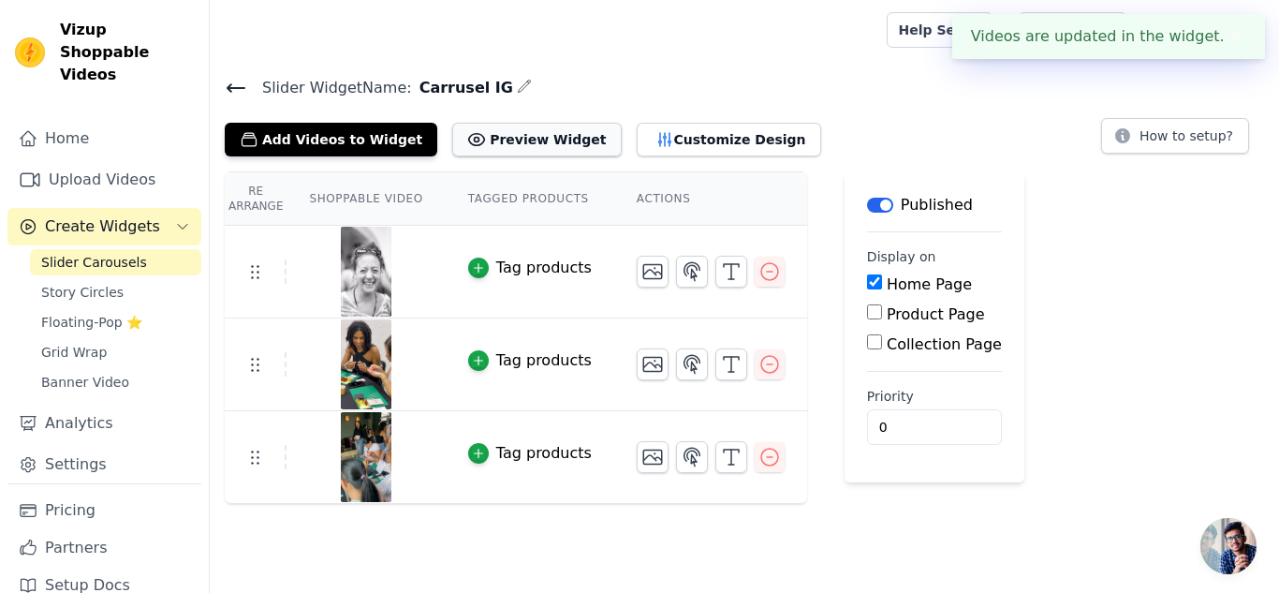
click at [498, 144] on button "Preview Widget" at bounding box center [536, 140] width 169 height 34
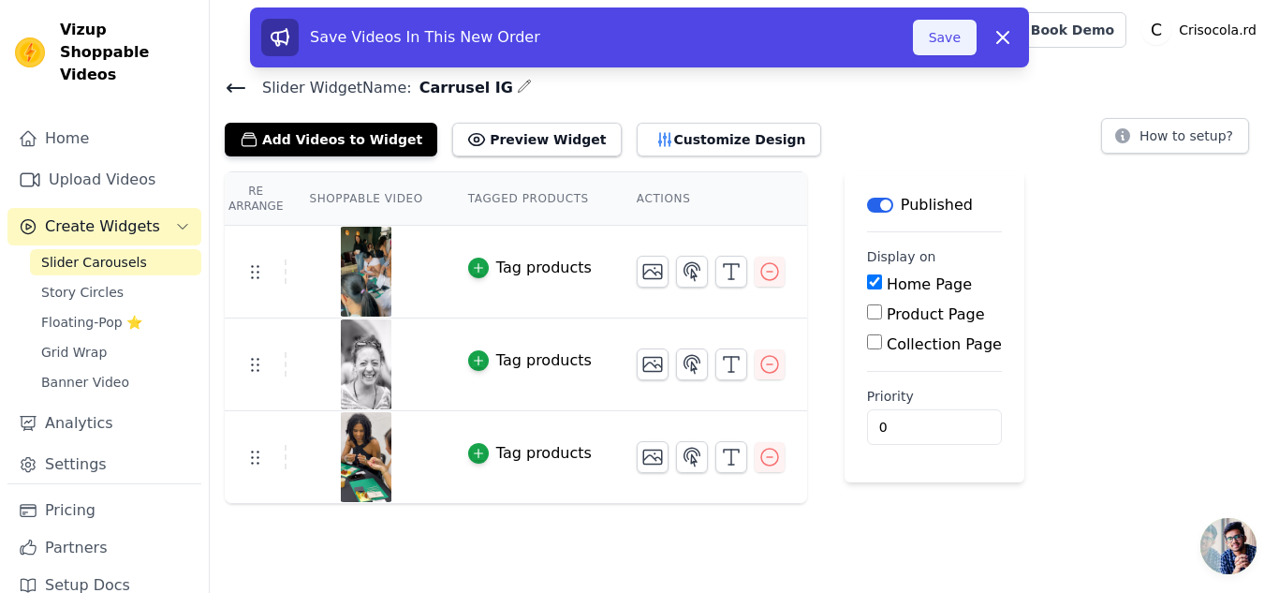
click at [948, 39] on button "Save" at bounding box center [945, 38] width 64 height 36
